Goal: Transaction & Acquisition: Purchase product/service

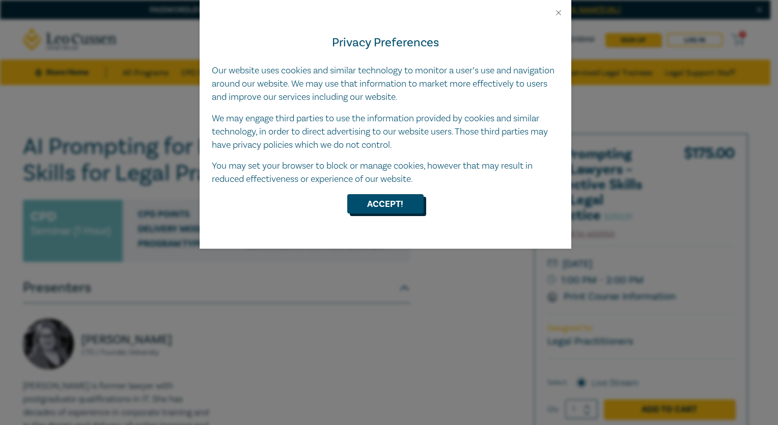
drag, startPoint x: 0, startPoint y: 0, endPoint x: 389, endPoint y: 202, distance: 437.7
click at [389, 202] on button "Accept!" at bounding box center [385, 203] width 76 height 19
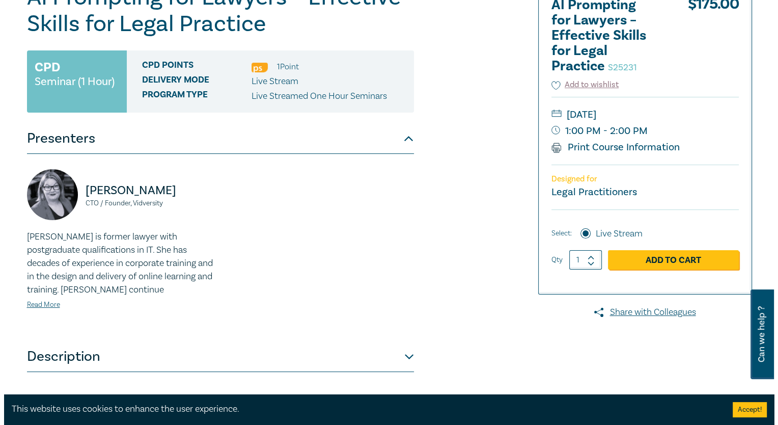
scroll to position [102, 0]
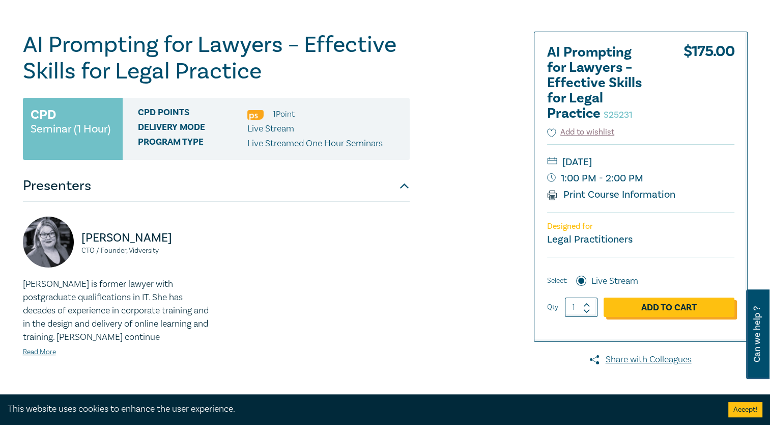
click at [656, 305] on link "Add to Cart" at bounding box center [669, 306] width 131 height 19
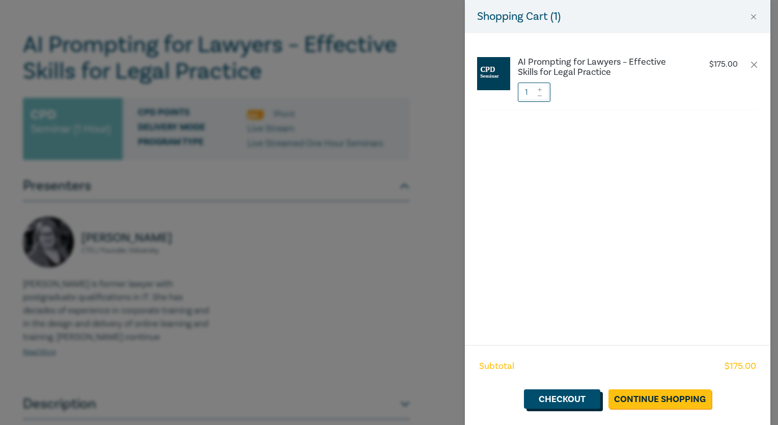
click at [565, 399] on link "Checkout" at bounding box center [562, 398] width 76 height 19
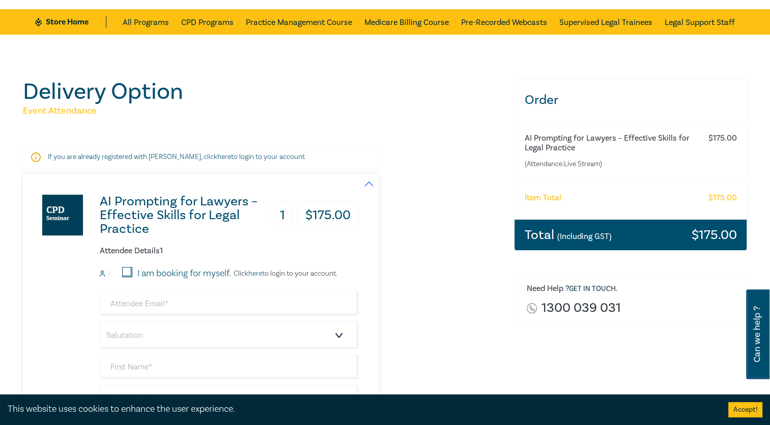
scroll to position [51, 0]
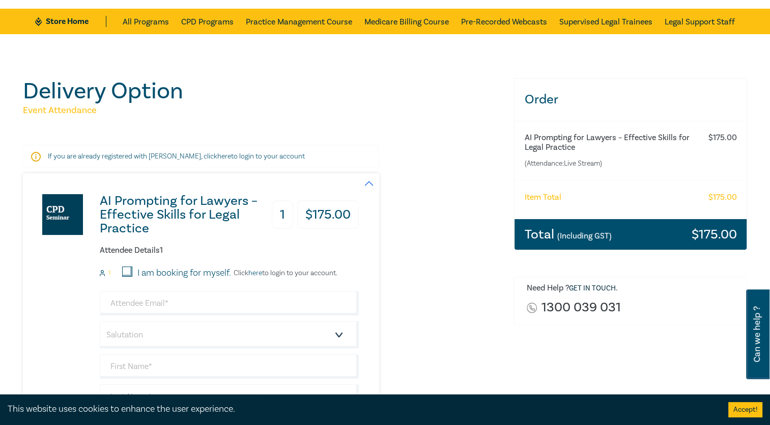
click at [126, 272] on input "I am booking for myself." at bounding box center [127, 271] width 10 height 10
checkbox input "true"
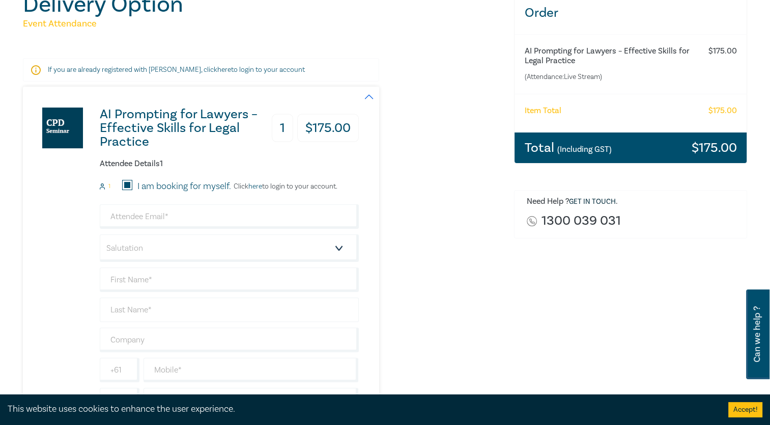
scroll to position [153, 0]
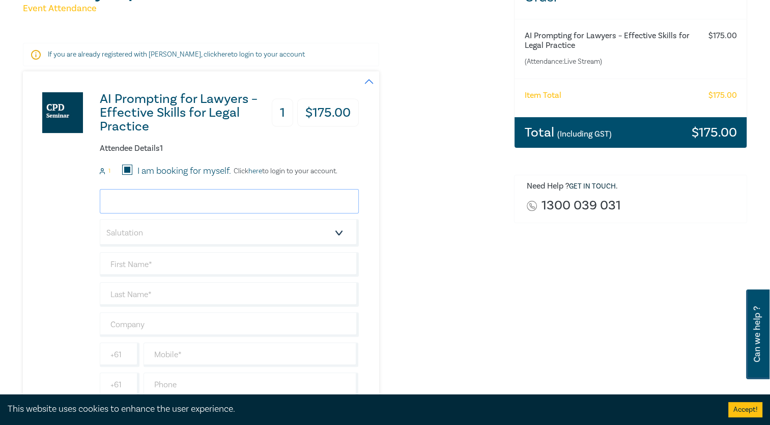
click at [161, 207] on input "email" at bounding box center [229, 201] width 259 height 24
type input "chumble@leocussen.edu.au"
type input "Anthonoy"
type input "Humble"
drag, startPoint x: 160, startPoint y: 262, endPoint x: 89, endPoint y: 261, distance: 71.8
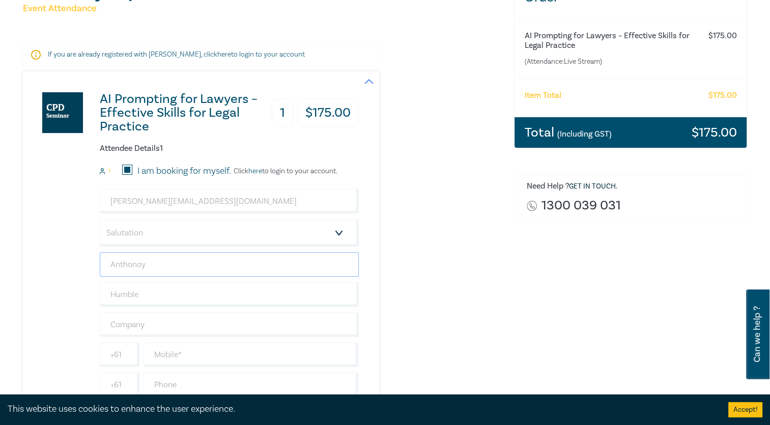
click at [90, 261] on div "AI Prompting for Lawyers – Effective Skills for Legal Practice 1 $ 175.00 Atten…" at bounding box center [191, 245] width 336 height 349
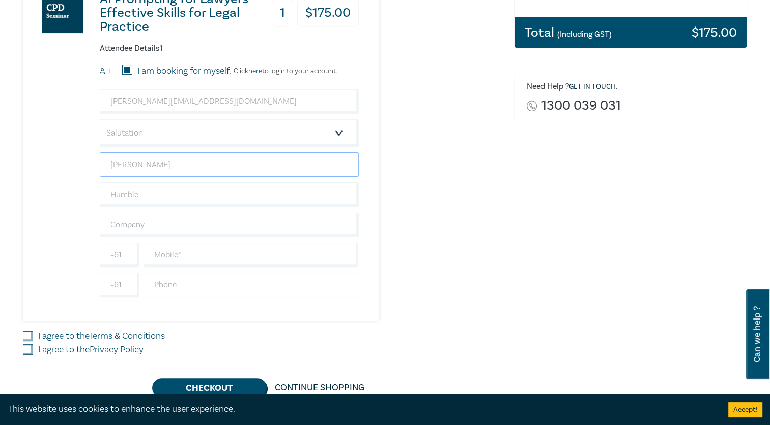
scroll to position [255, 0]
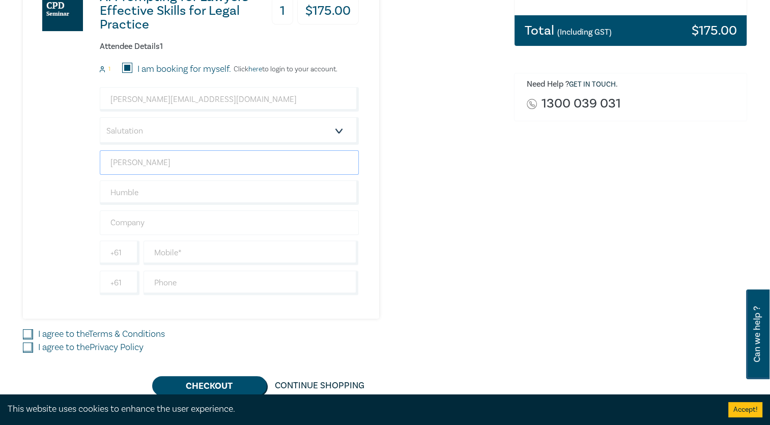
type input "[PERSON_NAME]"
click at [140, 227] on input "text" at bounding box center [229, 222] width 259 height 24
type input "[PERSON_NAME]"
click at [159, 251] on input "text" at bounding box center [251, 252] width 215 height 24
type input "0417721344"
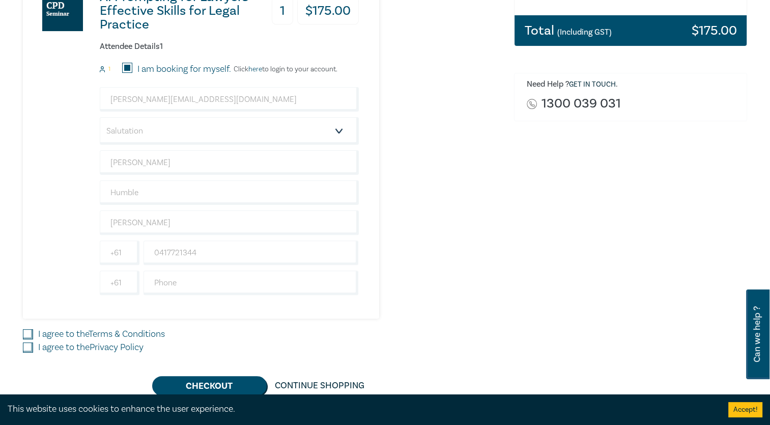
click at [29, 331] on input "I agree to the Terms & Conditions" at bounding box center [28, 334] width 10 height 10
checkbox input "true"
click at [25, 347] on input "I agree to the Privacy Policy" at bounding box center [28, 347] width 10 height 10
checkbox input "true"
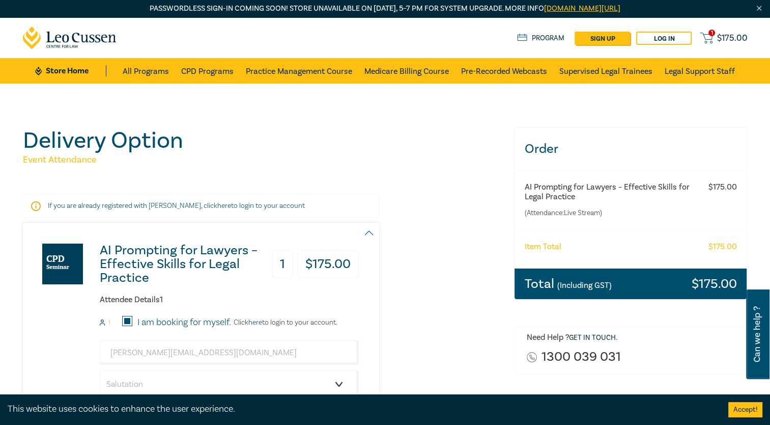
scroll to position [0, 0]
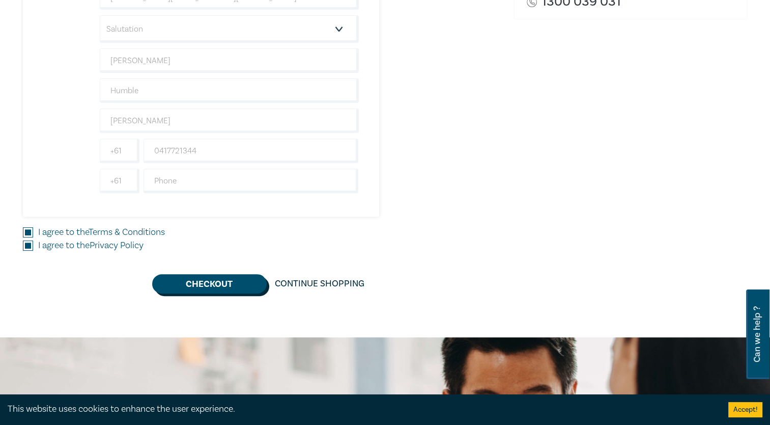
click at [216, 288] on button "Checkout" at bounding box center [209, 283] width 115 height 19
